Goal: Register for event/course

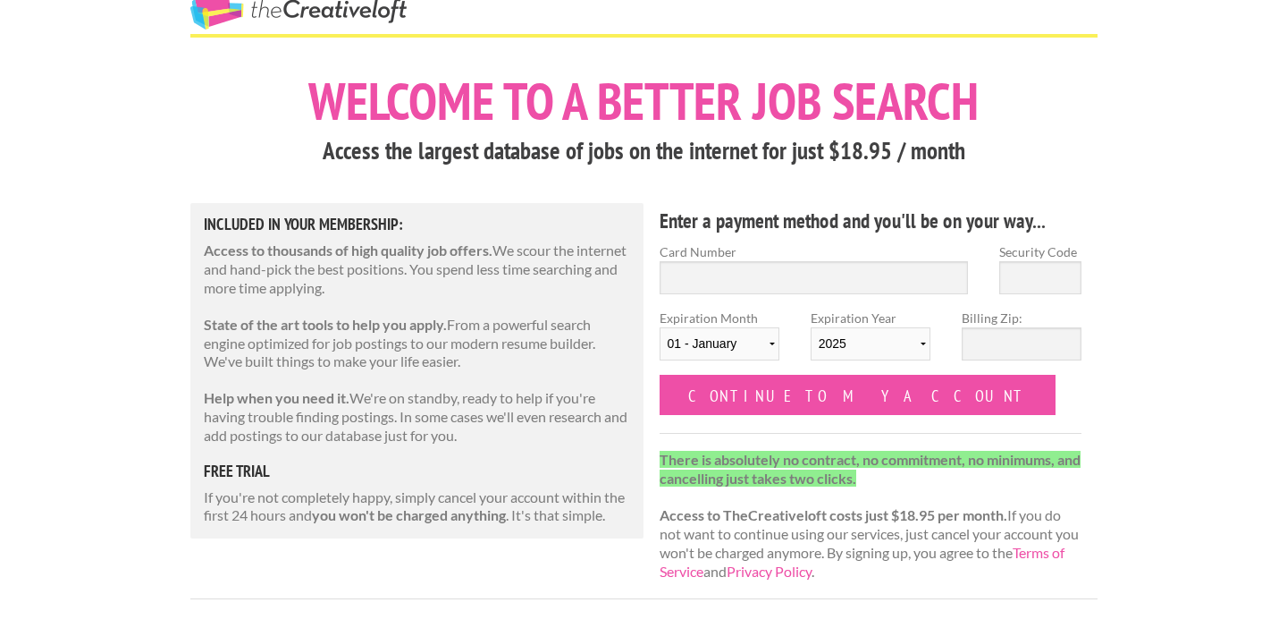
scroll to position [43, 0]
click at [291, 7] on link "The Creative Loft" at bounding box center [298, 12] width 216 height 32
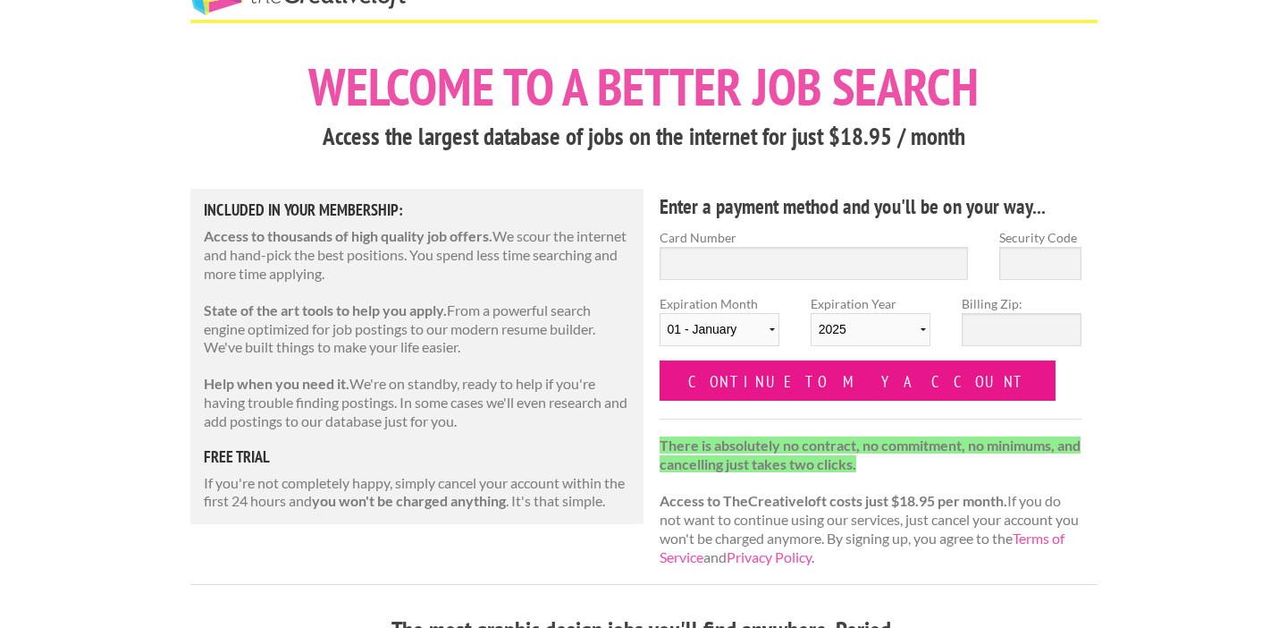
click at [835, 390] on input "Continue to my account" at bounding box center [858, 380] width 397 height 40
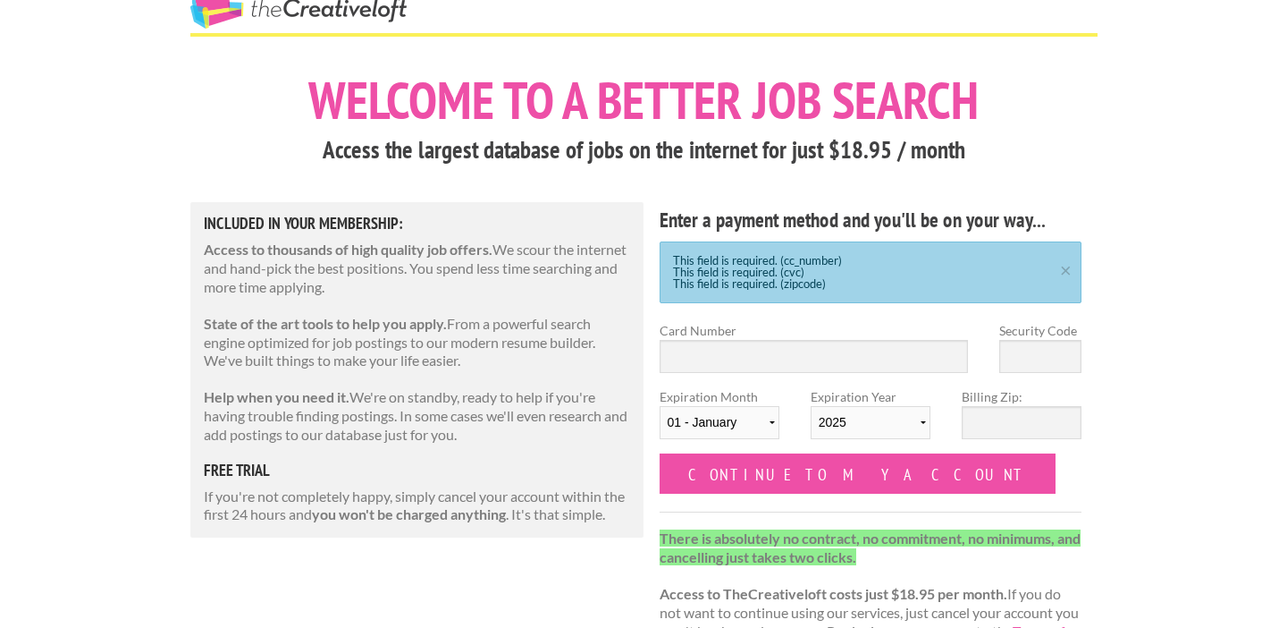
scroll to position [44, 0]
